Goal: Navigation & Orientation: Go to known website

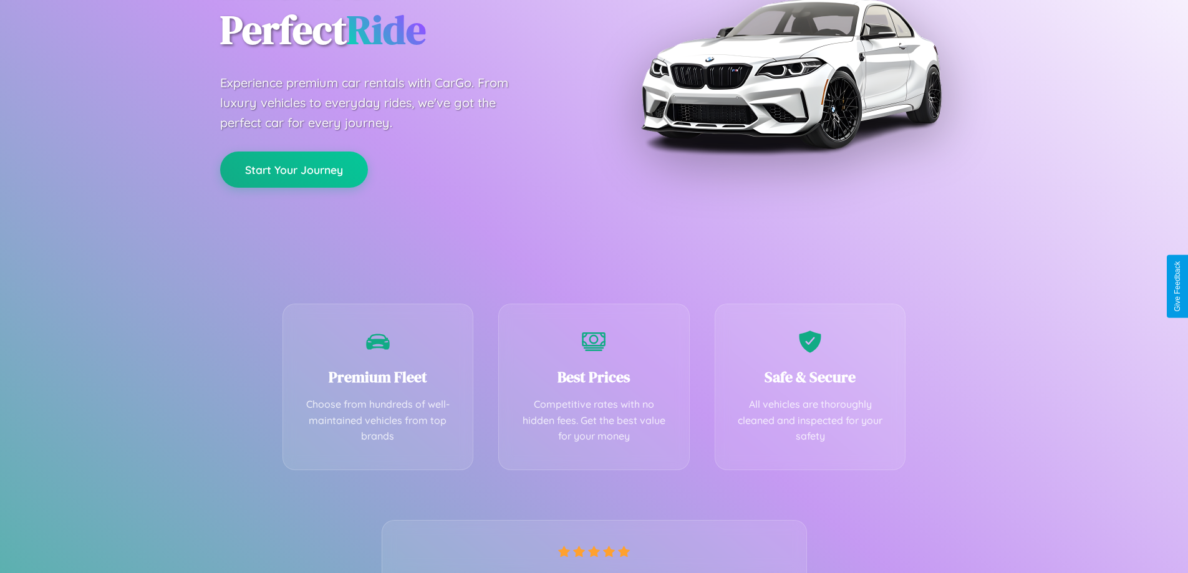
scroll to position [246, 0]
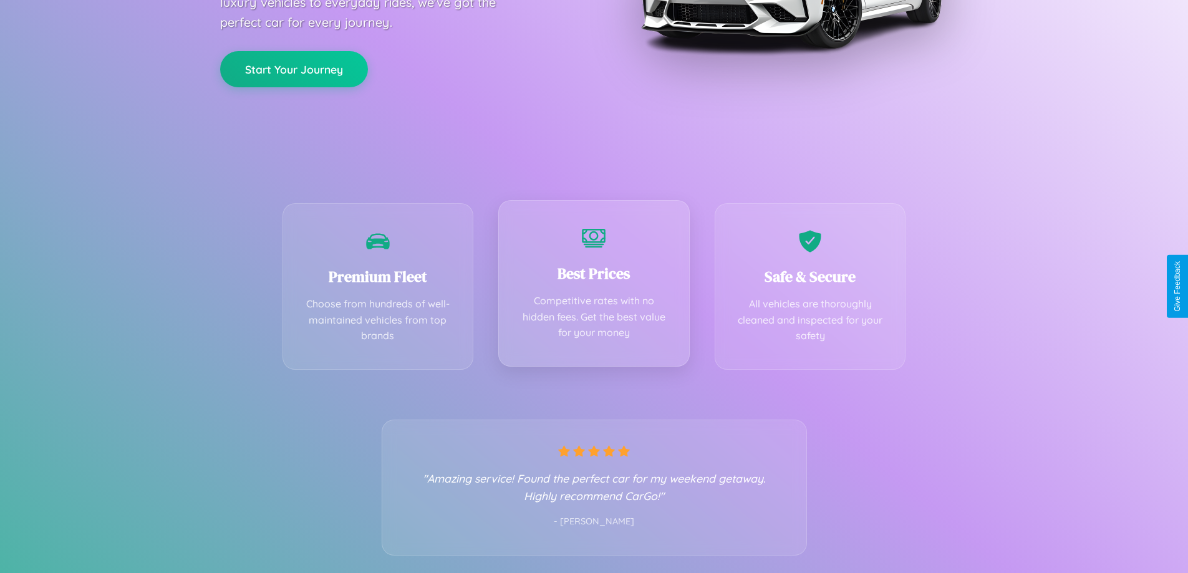
click at [594, 286] on div "Best Prices Competitive rates with no hidden fees. Get the best value for your …" at bounding box center [594, 283] width 192 height 167
click at [294, 67] on button "Start Your Journey" at bounding box center [294, 68] width 148 height 36
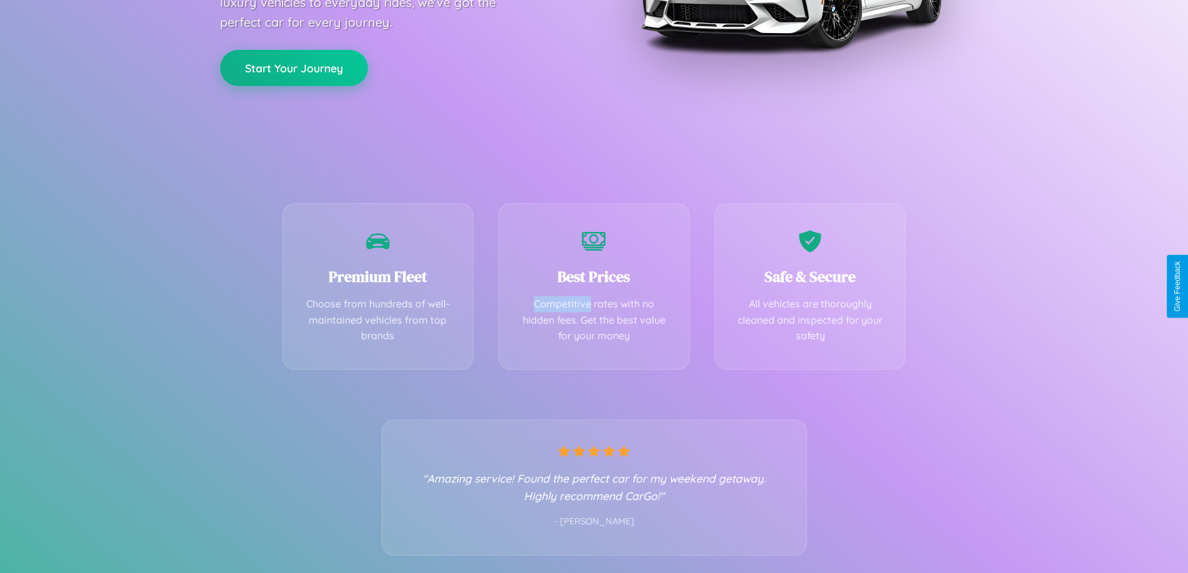
click at [294, 67] on button "Start Your Journey" at bounding box center [294, 68] width 148 height 36
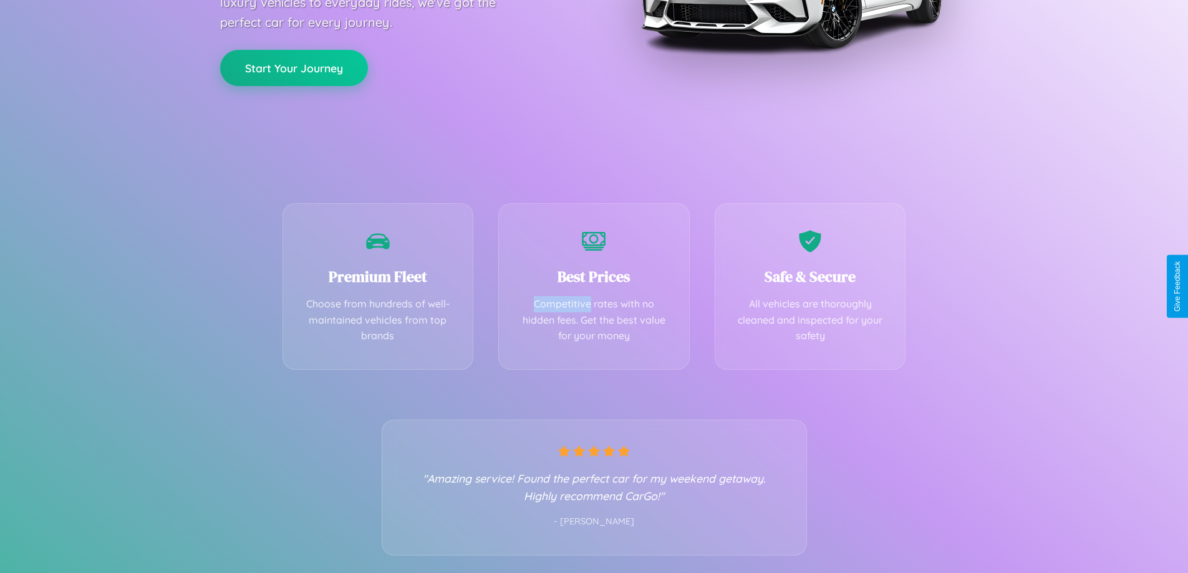
click at [294, 67] on button "Start Your Journey" at bounding box center [294, 68] width 148 height 36
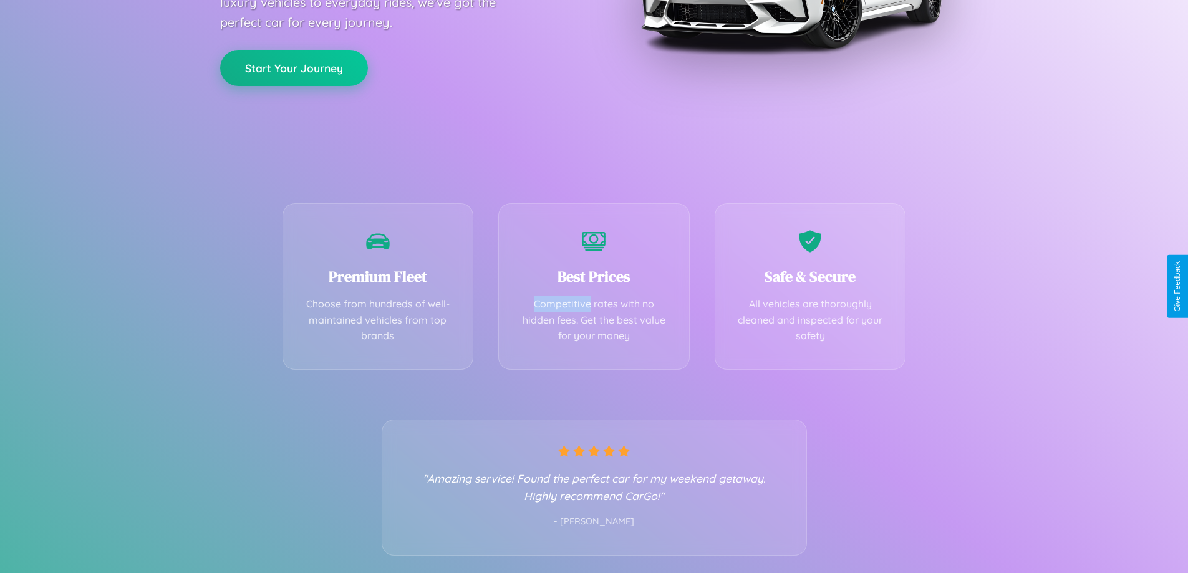
click at [294, 67] on button "Start Your Journey" at bounding box center [294, 68] width 148 height 36
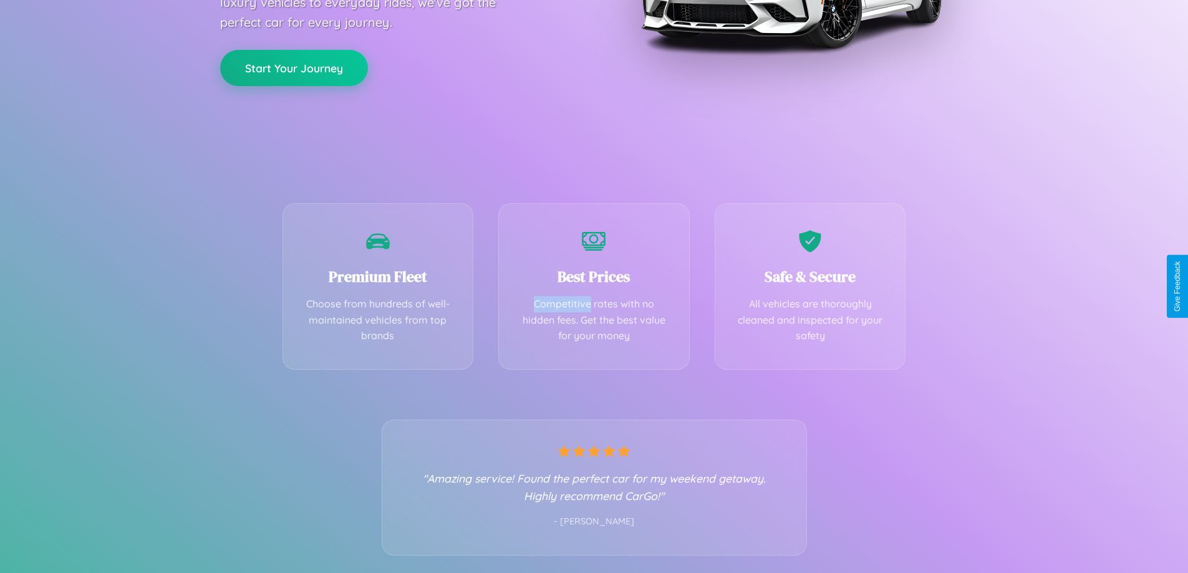
click at [294, 67] on button "Start Your Journey" at bounding box center [294, 68] width 148 height 36
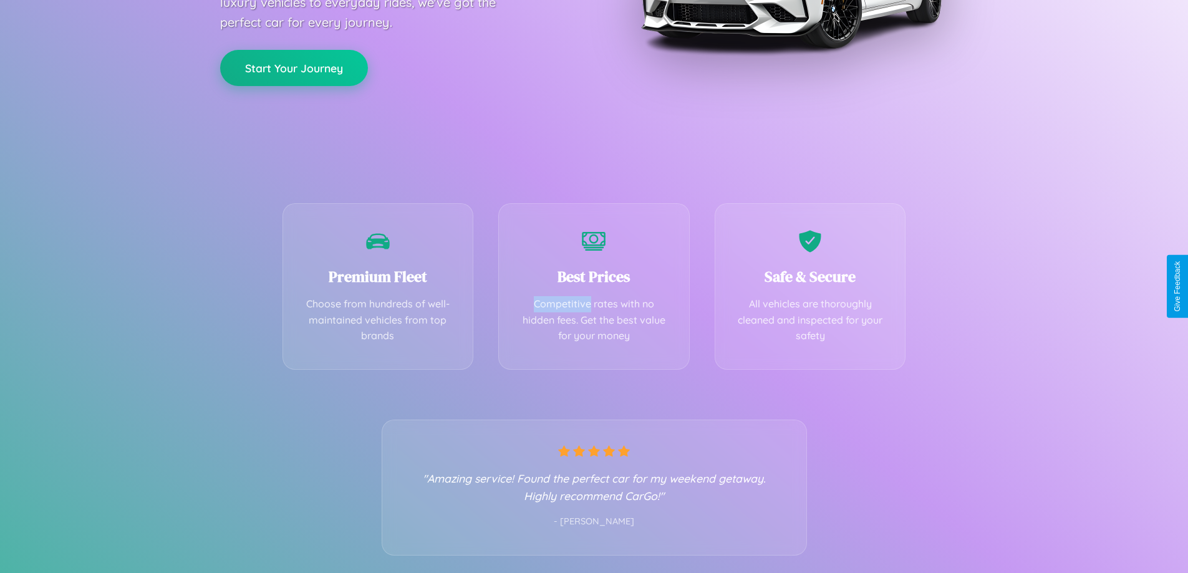
click at [294, 67] on button "Start Your Journey" at bounding box center [294, 68] width 148 height 36
